Goal: Task Accomplishment & Management: Manage account settings

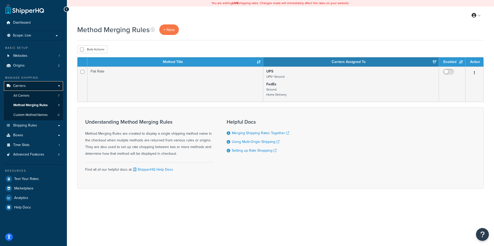
click at [25, 86] on span "Carriers" at bounding box center [19, 86] width 13 height 4
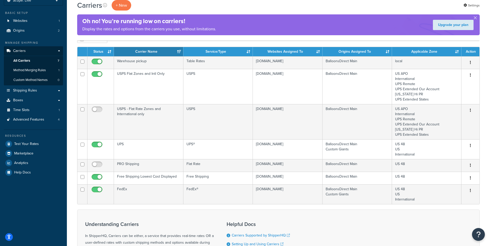
scroll to position [26, 0]
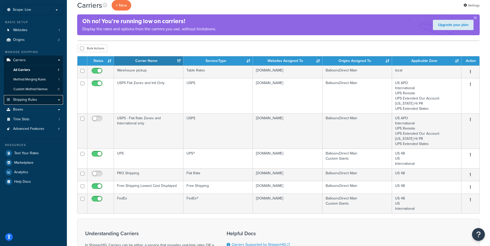
click at [31, 99] on span "Shipping Rules" at bounding box center [25, 100] width 24 height 4
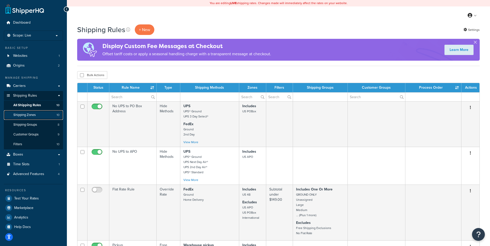
click at [31, 115] on span "Shipping Zones" at bounding box center [24, 115] width 22 height 4
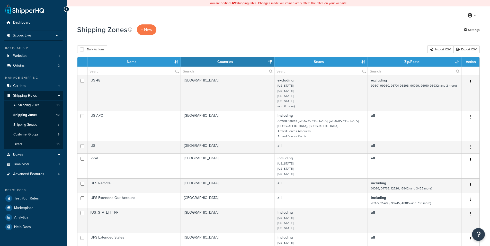
select select "15"
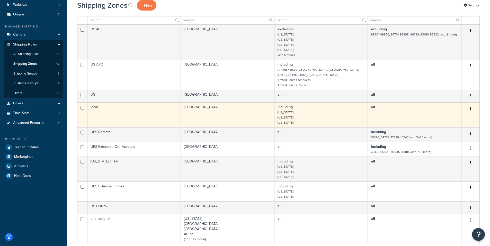
scroll to position [51, 0]
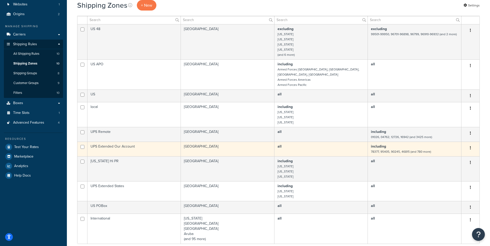
click at [470, 146] on icon "button" at bounding box center [470, 148] width 1 height 4
click at [443, 153] on link "Edit" at bounding box center [450, 153] width 41 height 11
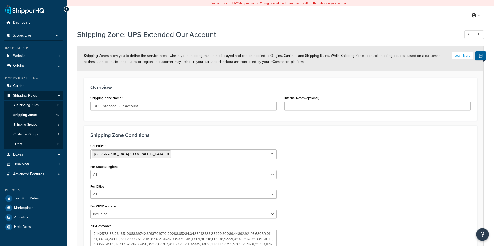
select select "including"
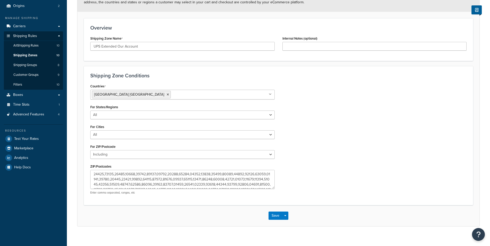
scroll to position [66, 0]
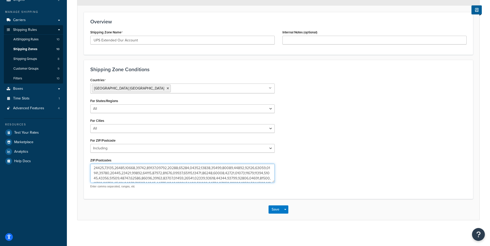
click at [182, 168] on textarea "ZIP/Postcodes" at bounding box center [182, 173] width 185 height 19
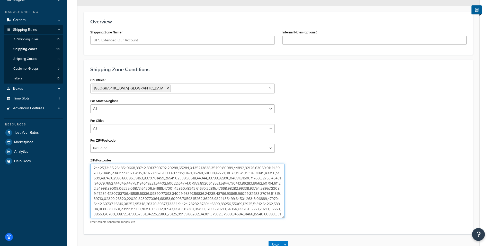
drag, startPoint x: 273, startPoint y: 181, endPoint x: 285, endPoint y: 222, distance: 42.7
click at [285, 219] on textarea "ZIP/Postcodes" at bounding box center [187, 191] width 194 height 55
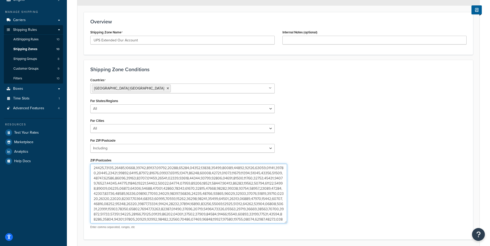
click at [193, 188] on textarea "ZIP/Postcodes" at bounding box center [188, 194] width 197 height 60
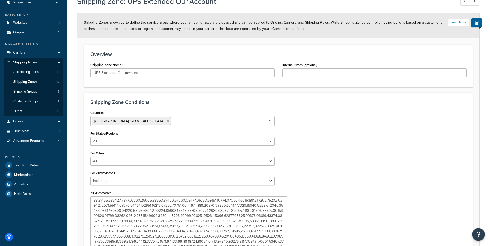
scroll to position [0, 0]
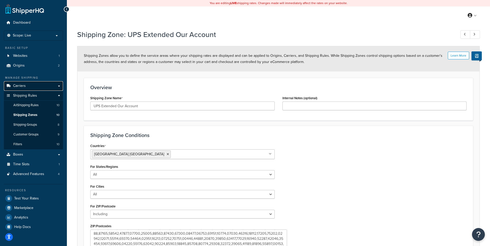
click at [28, 86] on link "Carriers" at bounding box center [33, 86] width 59 height 10
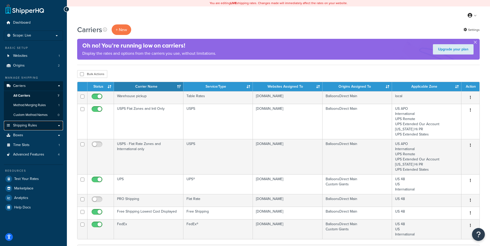
click at [28, 124] on span "Shipping Rules" at bounding box center [25, 126] width 24 height 4
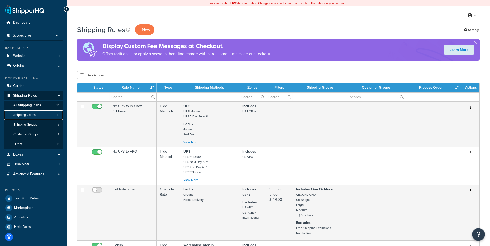
click at [27, 114] on span "Shipping Zones" at bounding box center [24, 115] width 22 height 4
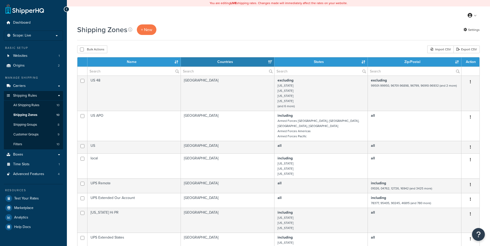
select select "15"
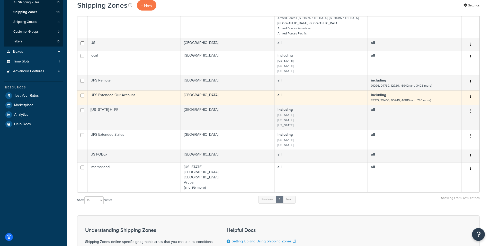
click at [469, 93] on button "button" at bounding box center [470, 97] width 7 height 8
click at [445, 100] on link "Edit" at bounding box center [450, 102] width 41 height 11
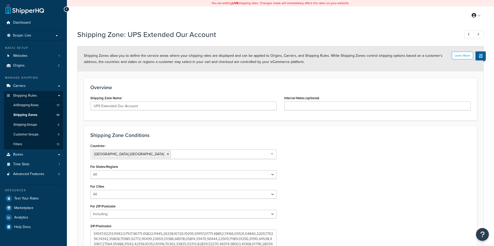
select select "including"
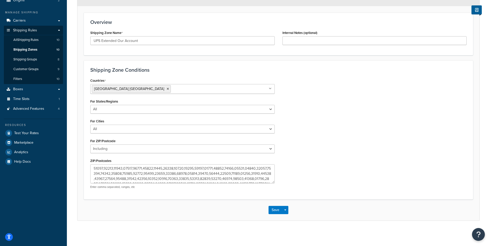
scroll to position [66, 0]
click at [153, 171] on textarea "ZIP/Postcodes" at bounding box center [182, 173] width 185 height 19
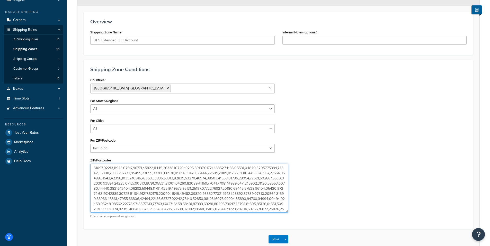
drag, startPoint x: 271, startPoint y: 181, endPoint x: 286, endPoint y: 205, distance: 28.0
click at [285, 210] on textarea "ZIP/Postcodes" at bounding box center [189, 188] width 198 height 49
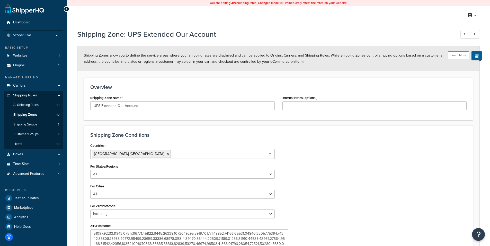
scroll to position [0, 0]
click at [23, 86] on span "Carriers" at bounding box center [19, 86] width 13 height 4
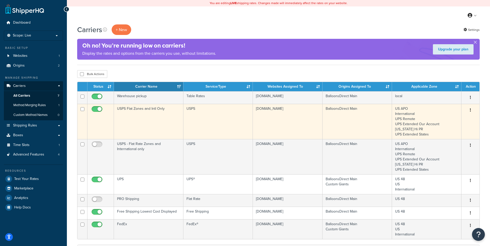
click at [469, 109] on button "button" at bounding box center [470, 110] width 7 height 8
click at [443, 120] on link "Edit" at bounding box center [450, 121] width 41 height 11
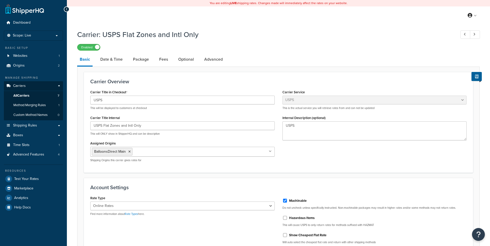
select select "usps"
select select "ONLINE"
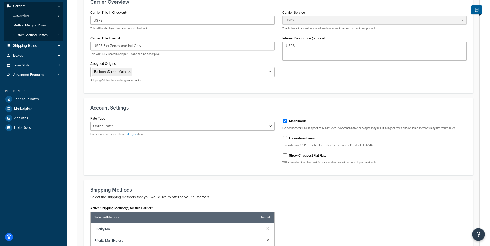
scroll to position [20, 0]
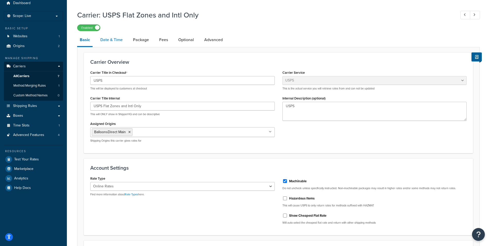
click at [117, 40] on link "Date & Time" at bounding box center [112, 40] width 28 height 12
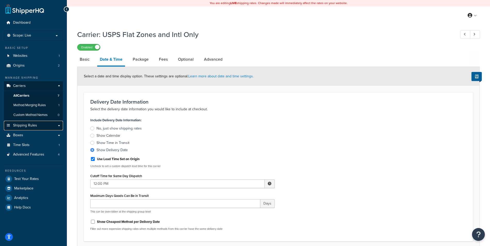
click at [28, 125] on span "Shipping Rules" at bounding box center [25, 126] width 24 height 4
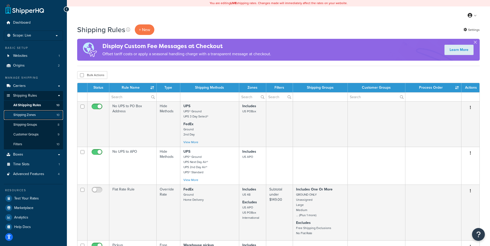
click at [34, 115] on span "Shipping Zones" at bounding box center [24, 115] width 22 height 4
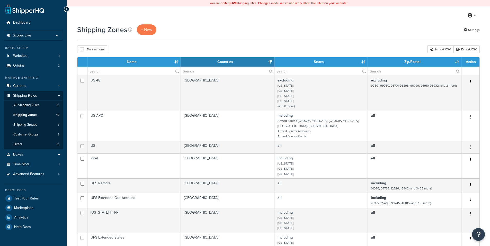
select select "15"
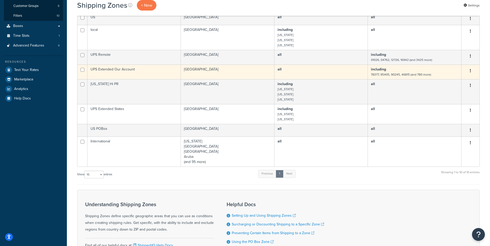
click at [470, 67] on button "button" at bounding box center [470, 71] width 7 height 8
click at [438, 76] on link "Edit" at bounding box center [450, 76] width 41 height 11
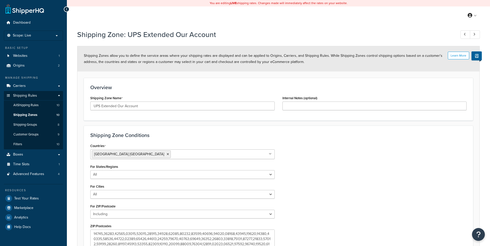
select select "including"
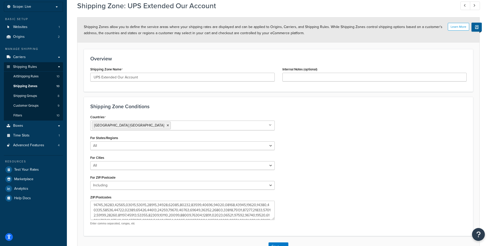
scroll to position [66, 0]
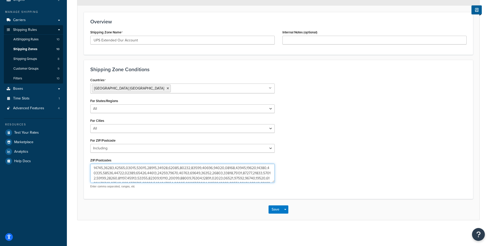
click at [153, 179] on textarea "ZIP/Postcodes" at bounding box center [182, 173] width 185 height 19
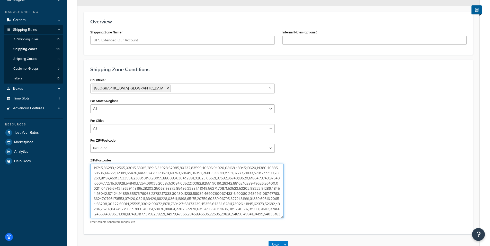
drag, startPoint x: 272, startPoint y: 180, endPoint x: 281, endPoint y: 216, distance: 36.9
click at [281, 216] on textarea "ZIP/Postcodes" at bounding box center [187, 191] width 194 height 55
click at [278, 213] on textarea "ZIP/Postcodes" at bounding box center [187, 191] width 194 height 55
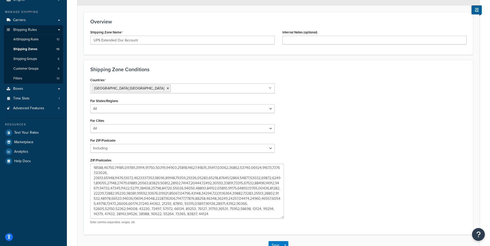
click at [334, 176] on div "Countries [GEOGRAPHIC_DATA] [GEOGRAPHIC_DATA] All Countries ALL [GEOGRAPHIC_DAT…" at bounding box center [278, 152] width 384 height 152
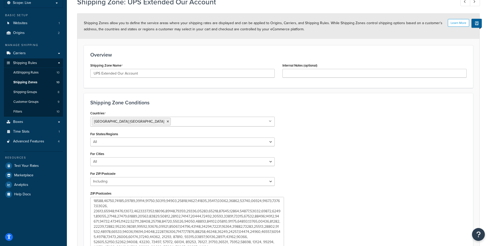
scroll to position [0, 0]
